Goal: Answer question/provide support: Share knowledge or assist other users

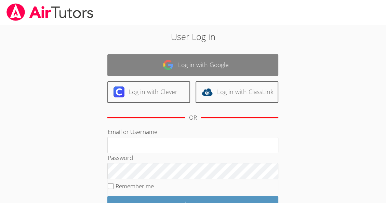
click at [232, 67] on link "Log in with Google" at bounding box center [192, 65] width 171 height 22
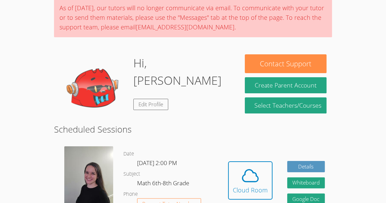
scroll to position [63, 0]
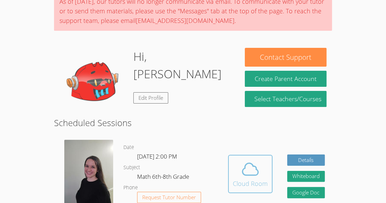
click at [241, 161] on icon at bounding box center [250, 169] width 19 height 19
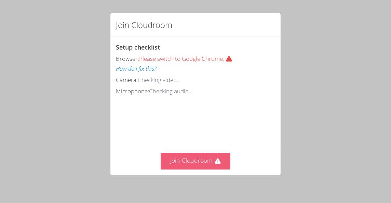
click at [216, 165] on icon at bounding box center [218, 161] width 7 height 7
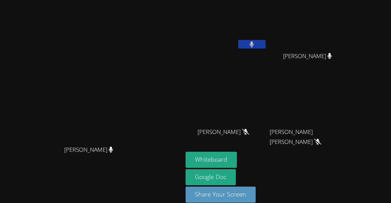
click at [254, 46] on icon at bounding box center [252, 44] width 4 height 6
click at [256, 41] on icon at bounding box center [251, 44] width 7 height 6
click at [237, 163] on button "Whiteboard" at bounding box center [212, 160] width 52 height 16
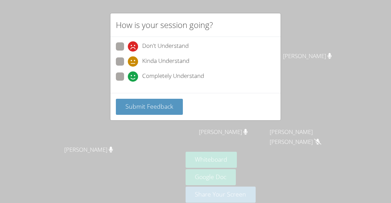
click at [128, 82] on span at bounding box center [128, 82] width 0 height 0
click at [128, 76] on input "Completely Understand" at bounding box center [131, 76] width 6 height 6
radio input "true"
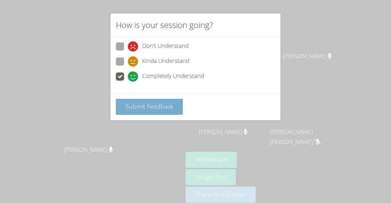
click at [148, 107] on span "Submit Feedback" at bounding box center [150, 106] width 48 height 8
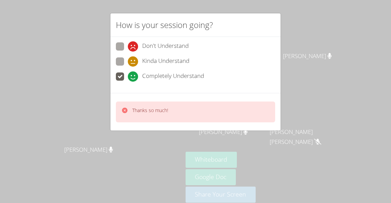
click at [134, 150] on div "How is your session going? Don't Understand Kinda Understand Completely Underst…" at bounding box center [195, 101] width 391 height 203
